Goal: Task Accomplishment & Management: Use online tool/utility

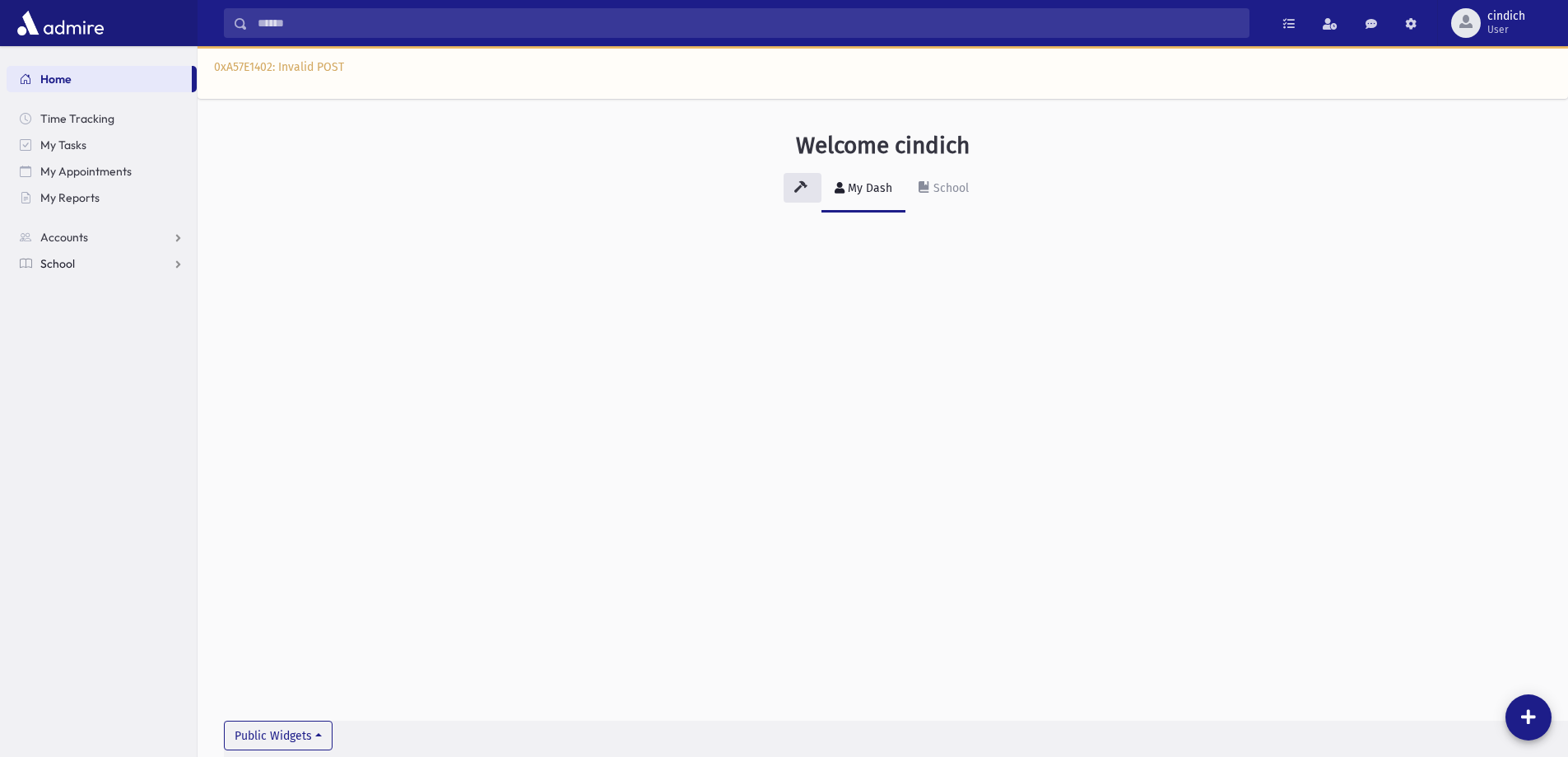
click at [112, 267] on link "School" at bounding box center [101, 263] width 190 height 27
click at [98, 289] on link "Students" at bounding box center [101, 289] width 190 height 27
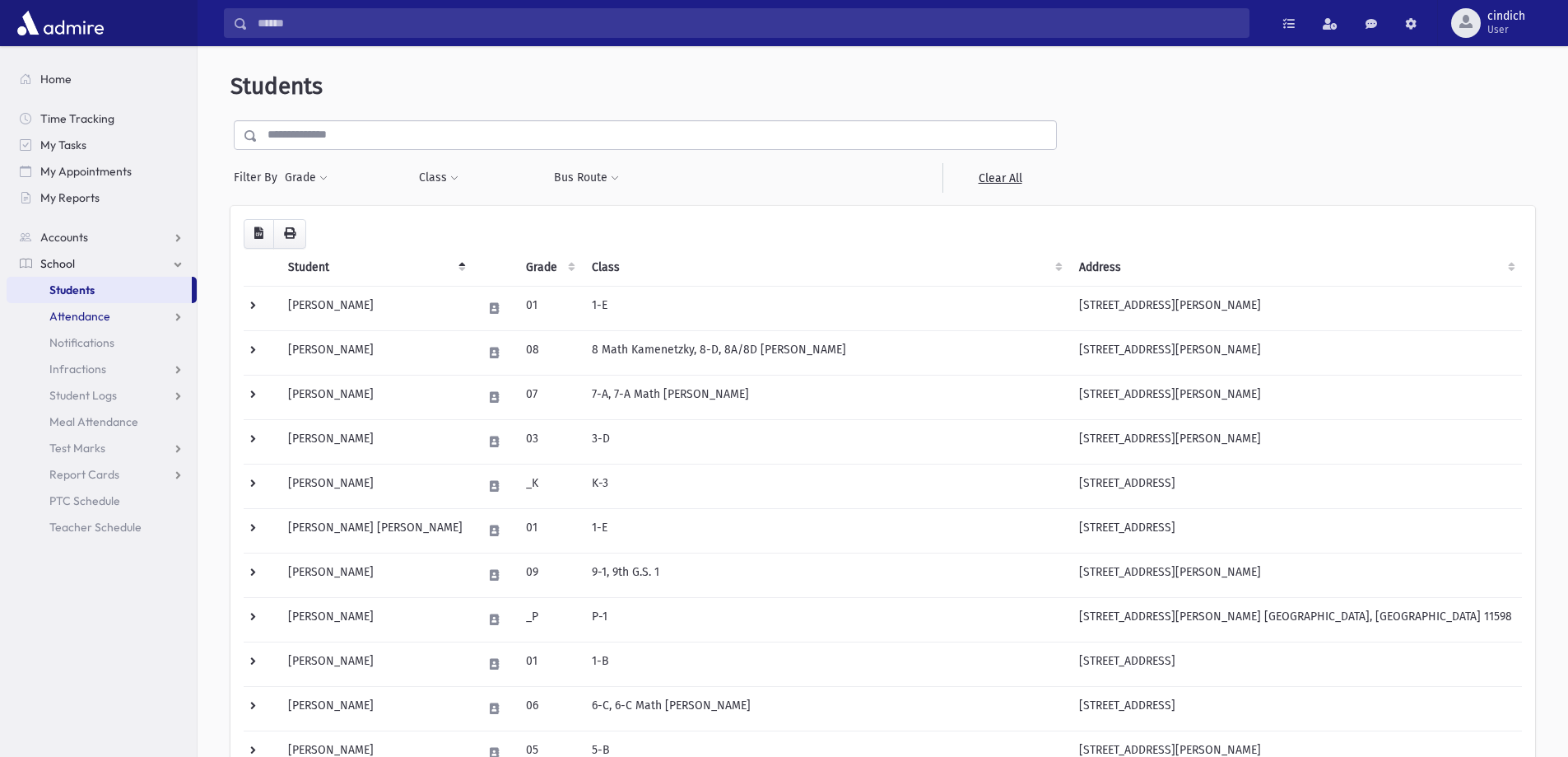
click at [152, 325] on link "Attendance" at bounding box center [101, 316] width 190 height 27
click at [127, 339] on link "Entry" at bounding box center [101, 343] width 190 height 27
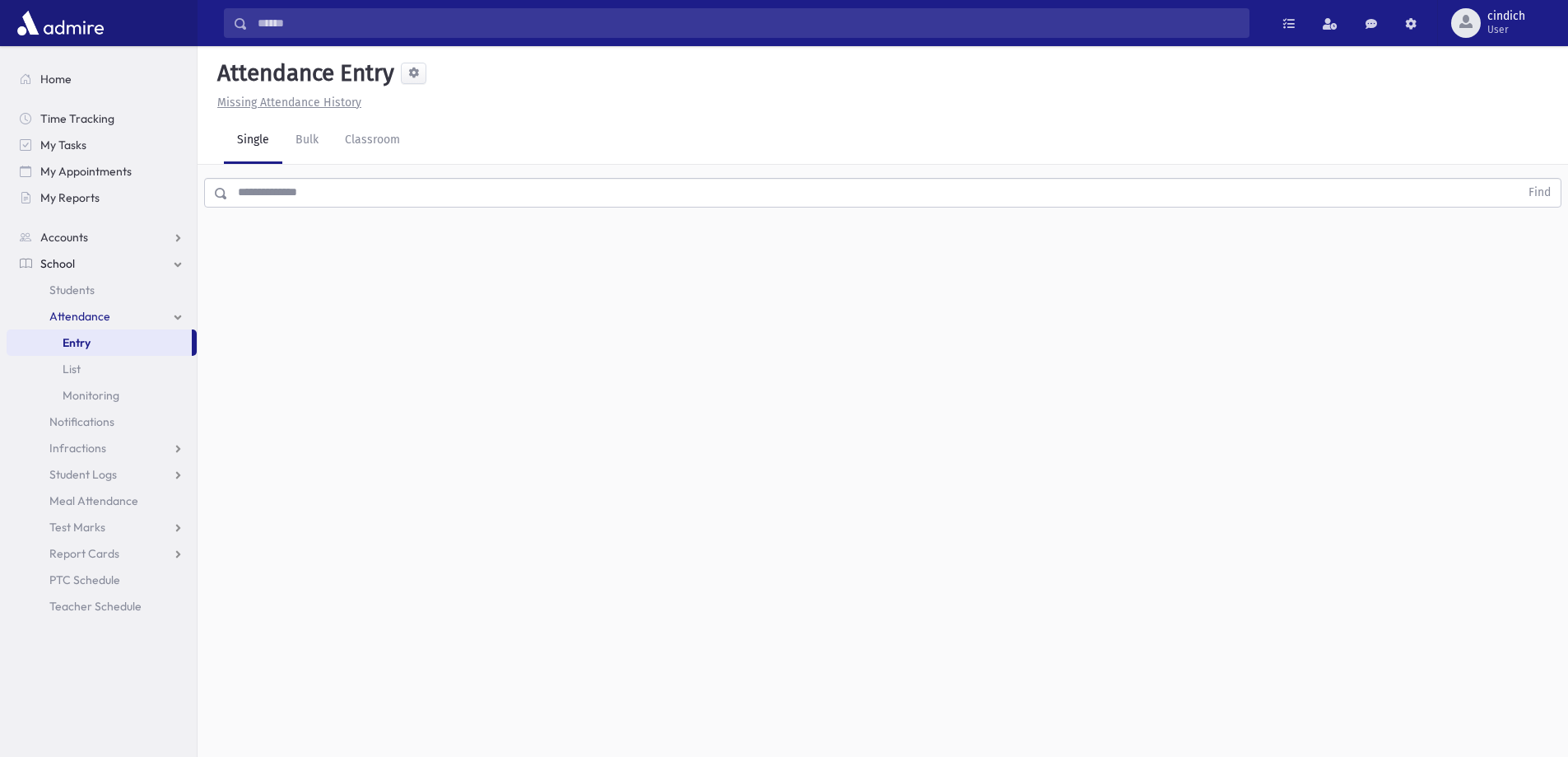
click at [256, 149] on link "Single" at bounding box center [253, 141] width 58 height 46
